Goal: Information Seeking & Learning: Learn about a topic

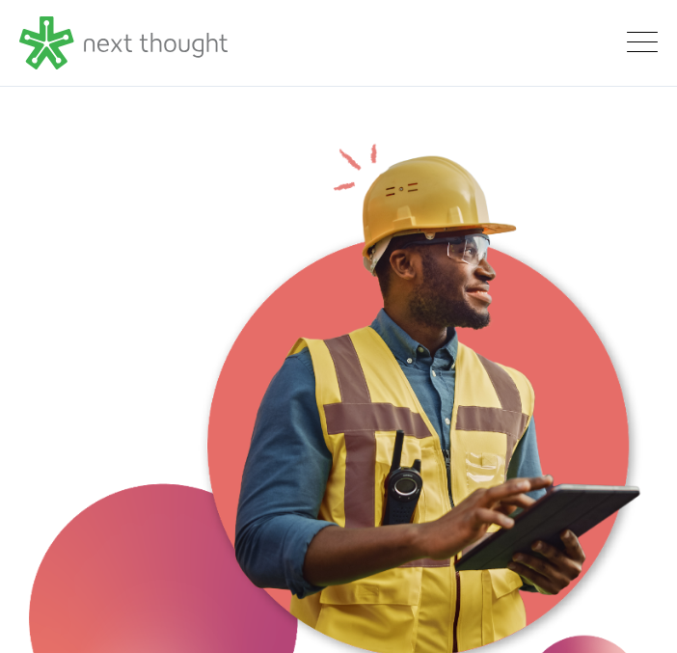
click at [229, 319] on img at bounding box center [338, 424] width 619 height 657
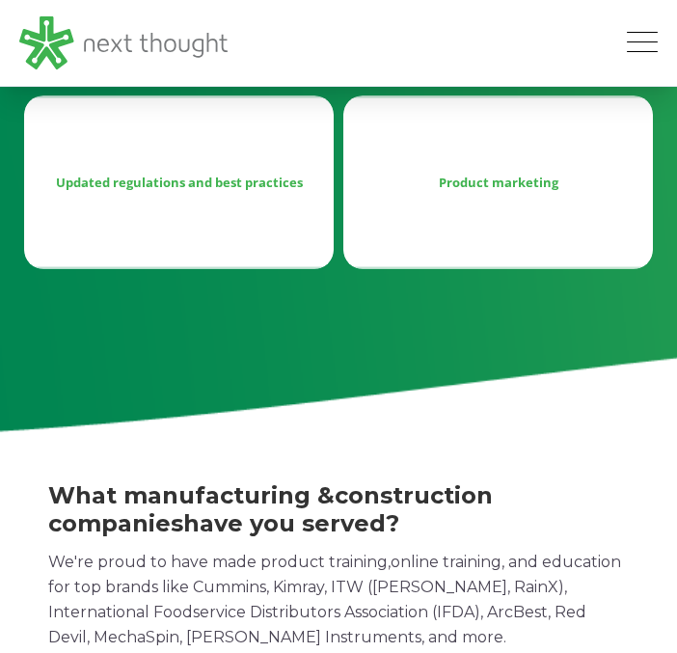
scroll to position [1639, 0]
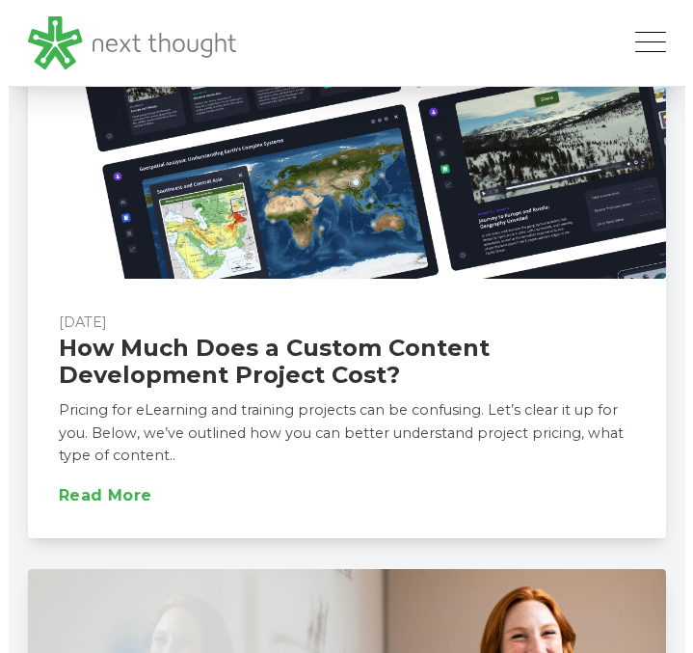
scroll to position [1061, 0]
